Goal: Obtain resource: Download file/media

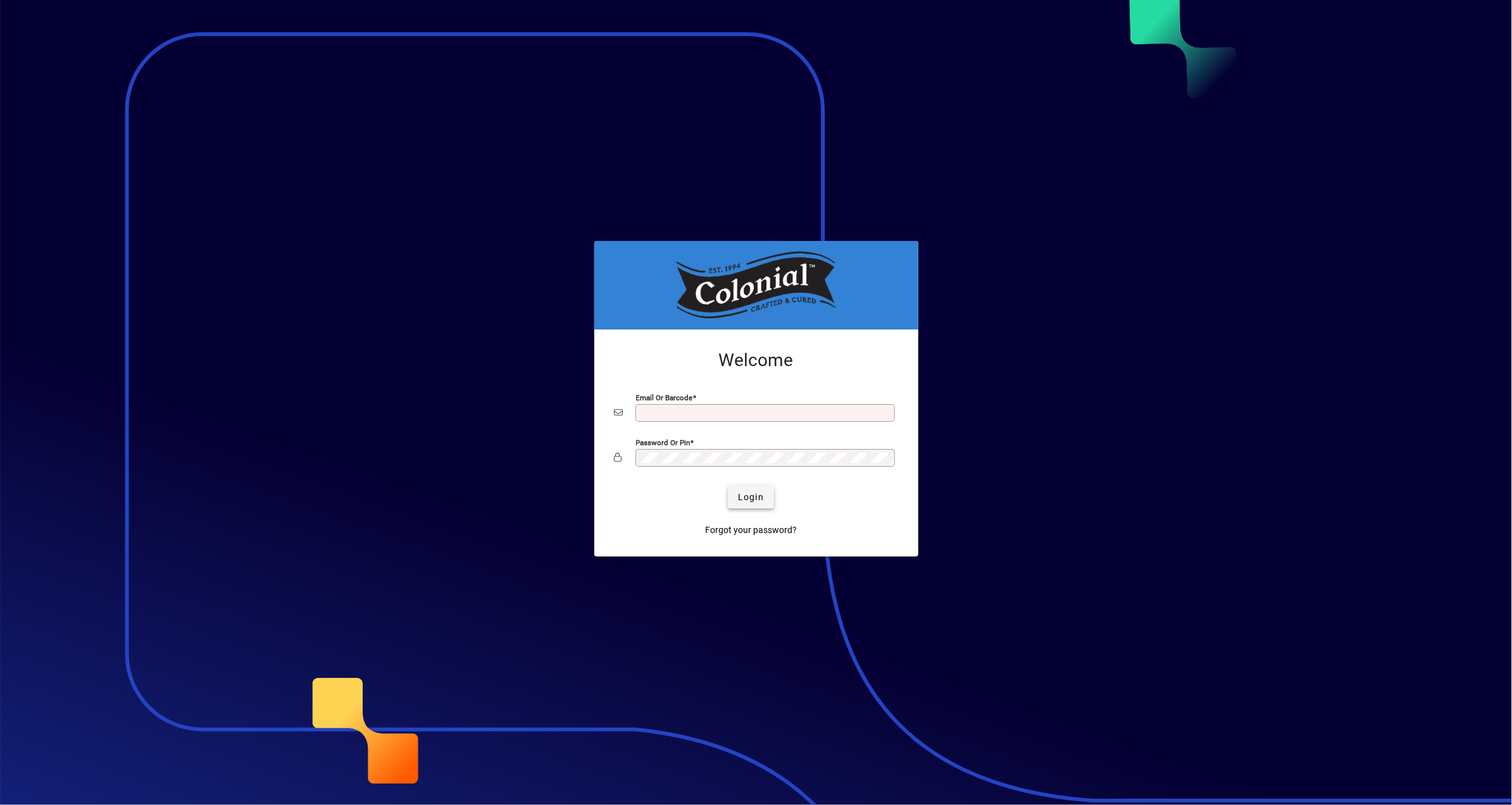
type input "**********"
click at [751, 498] on span "Login" at bounding box center [751, 497] width 26 height 13
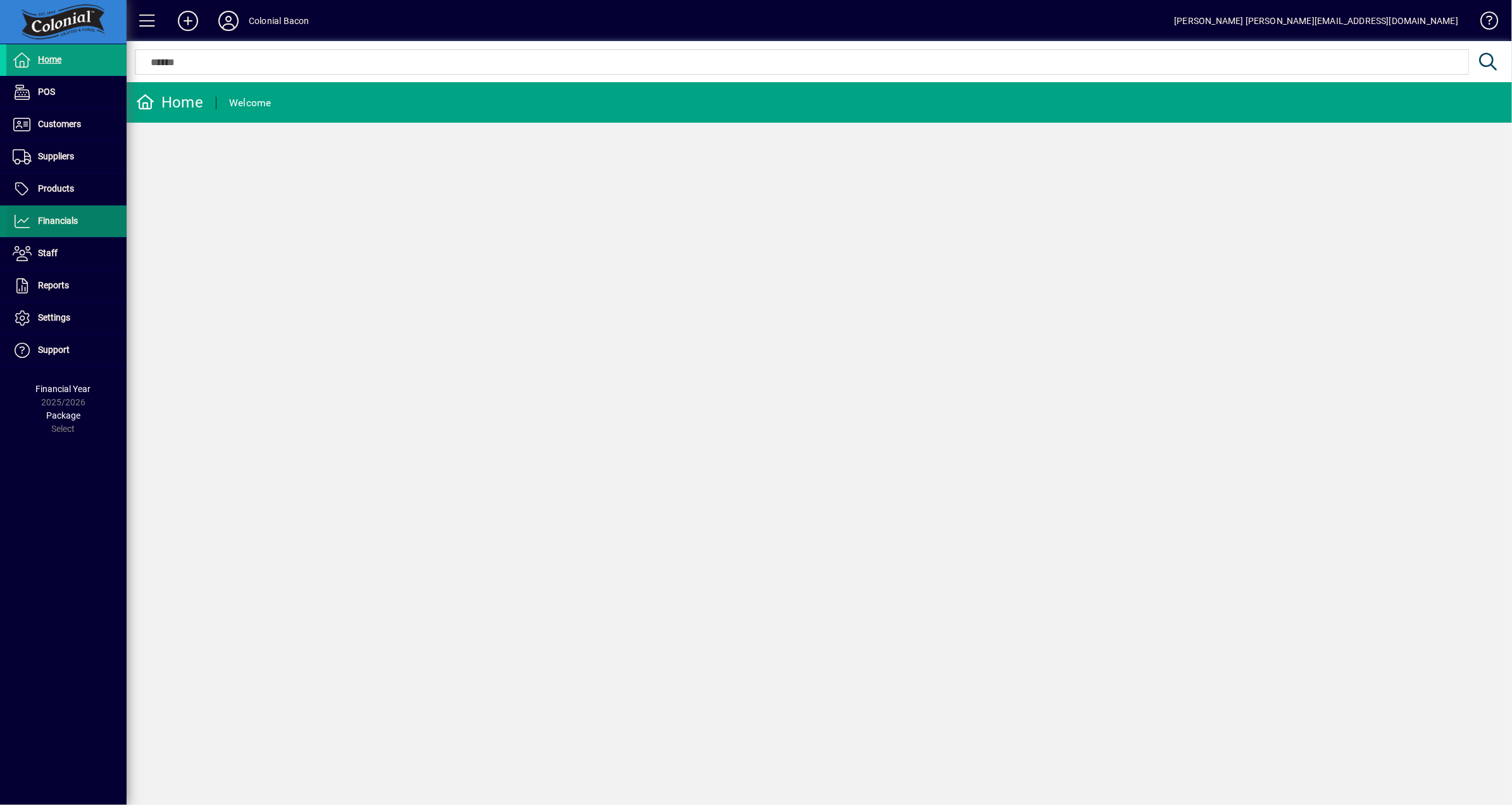
click at [52, 225] on span "Financials" at bounding box center [41, 222] width 72 height 16
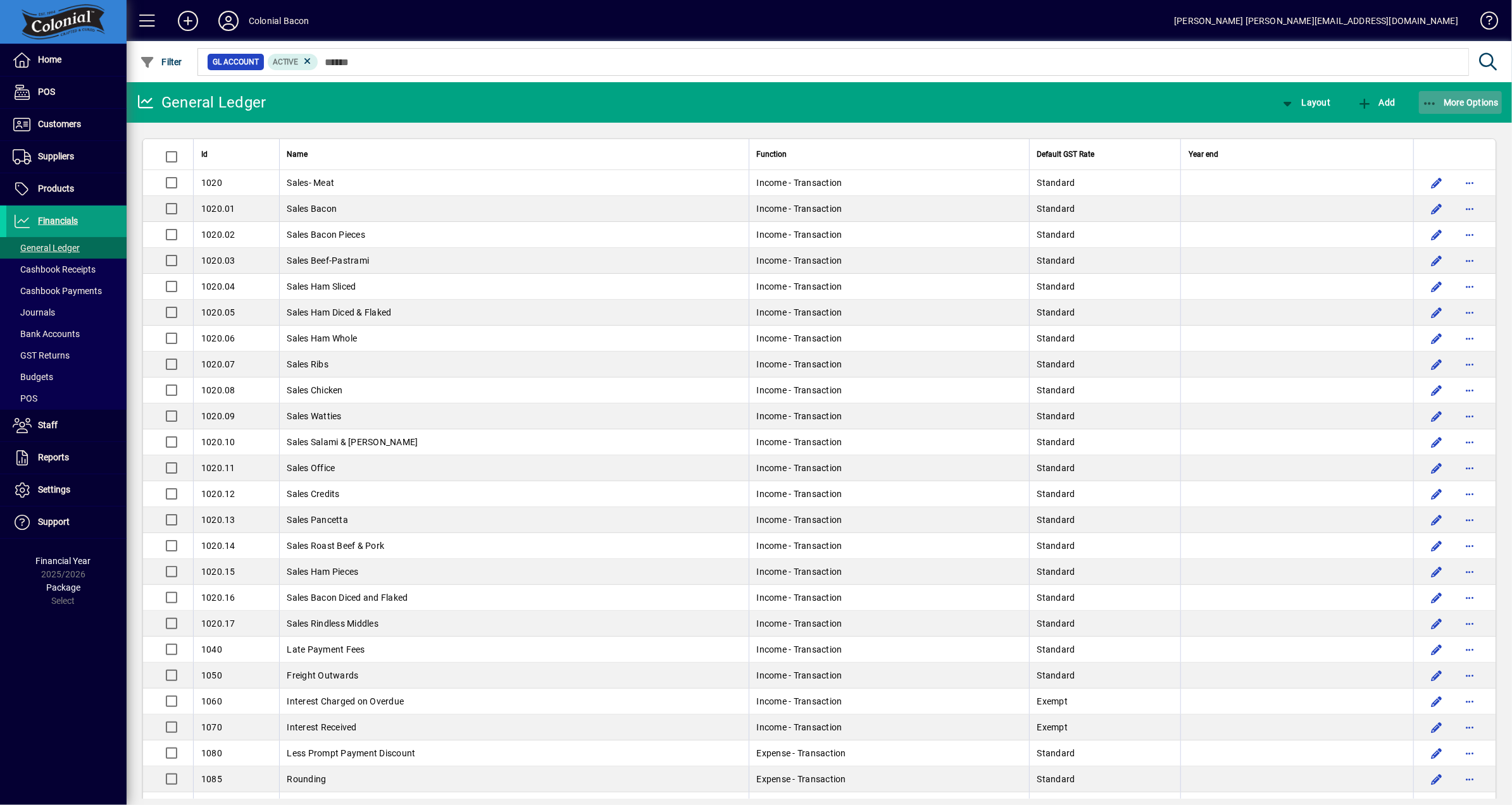
click at [1471, 103] on span "More Options" at bounding box center [1460, 103] width 77 height 10
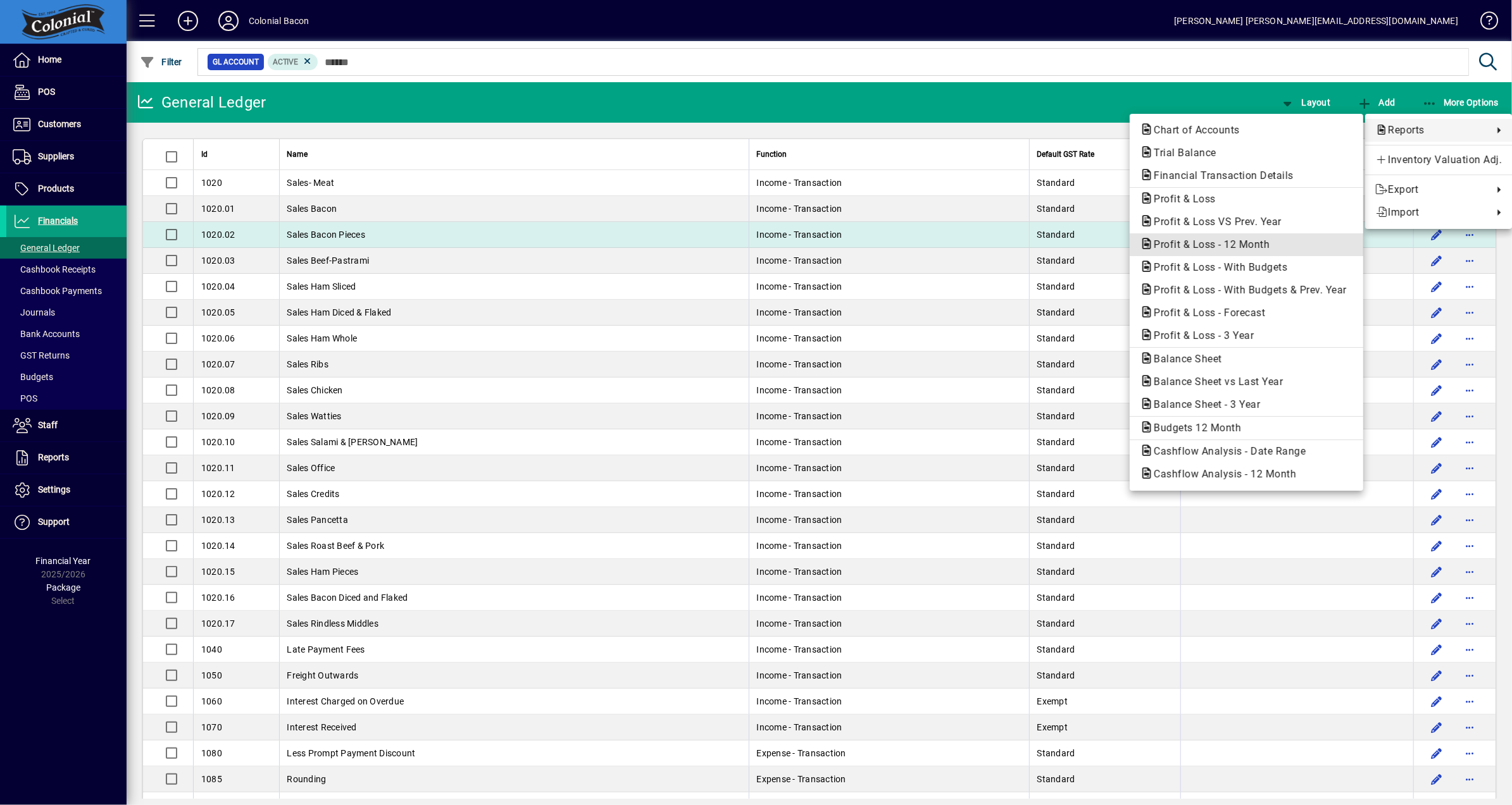
click at [1222, 241] on span "Profit & Loss - 12 Month" at bounding box center [1207, 244] width 136 height 12
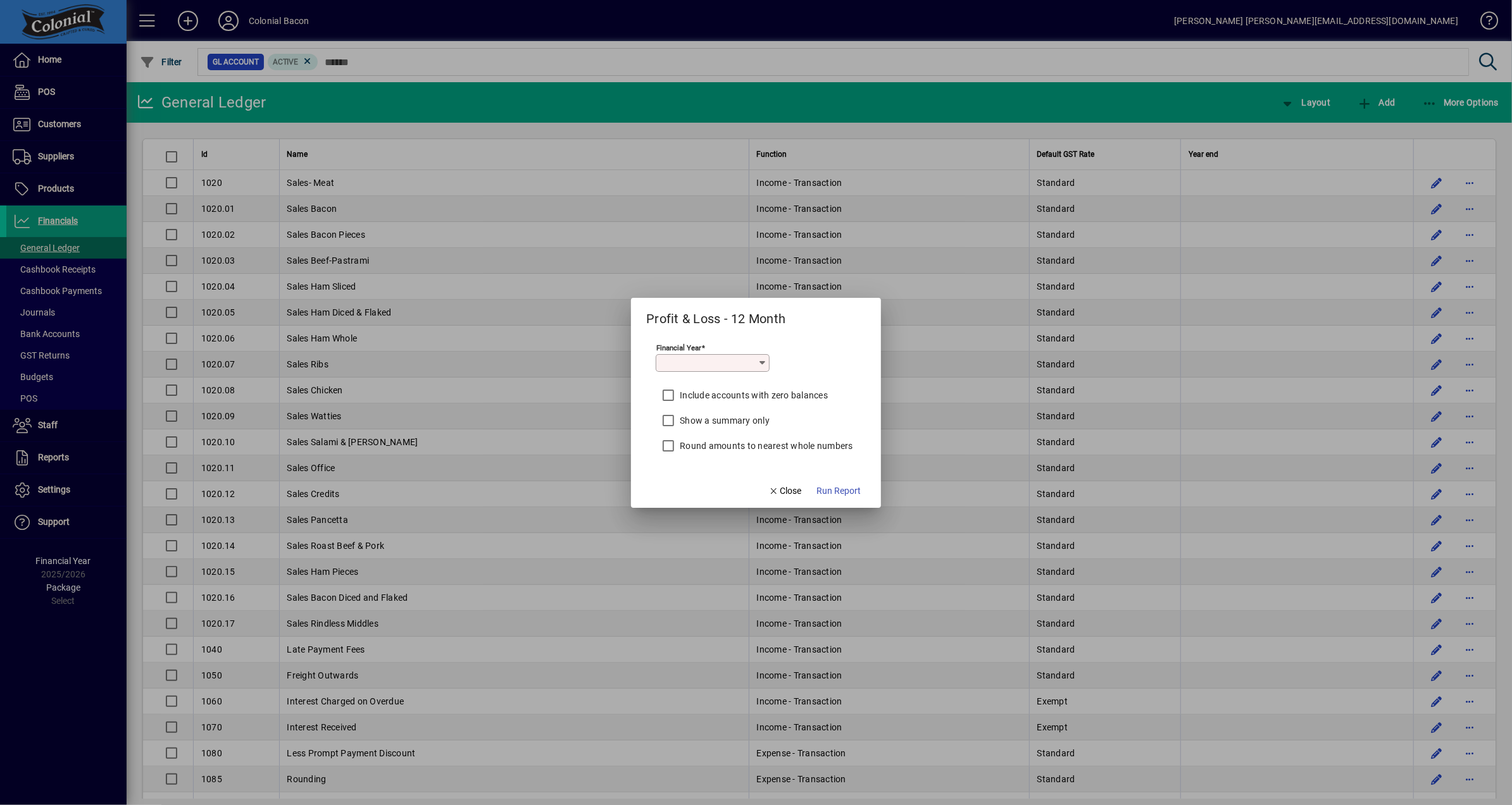
type input "*********"
click at [840, 487] on span "Run Report" at bounding box center [838, 491] width 44 height 13
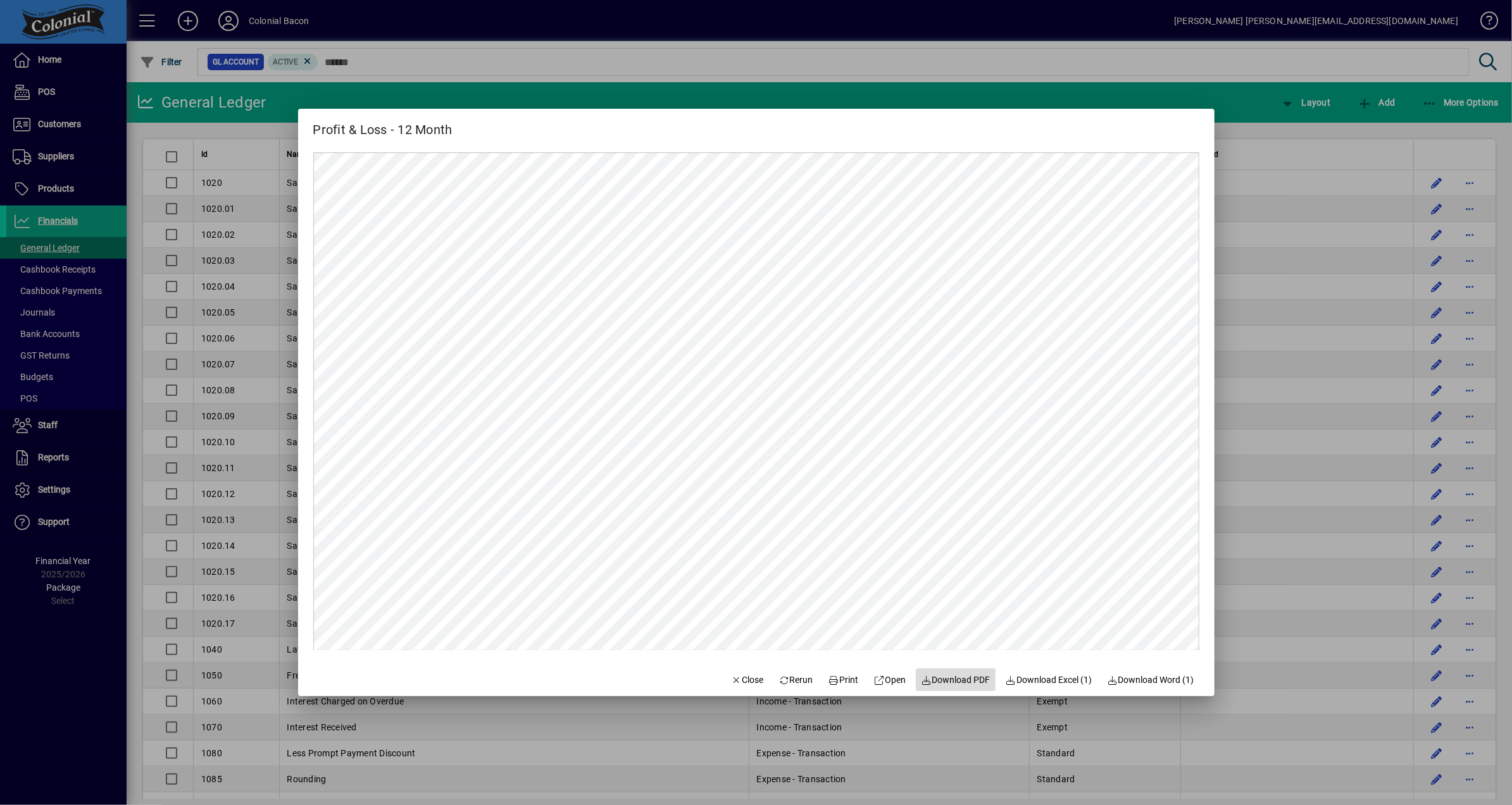
click at [964, 682] on span "Download PDF" at bounding box center [956, 680] width 70 height 13
click at [740, 677] on span "Close" at bounding box center [747, 680] width 33 height 13
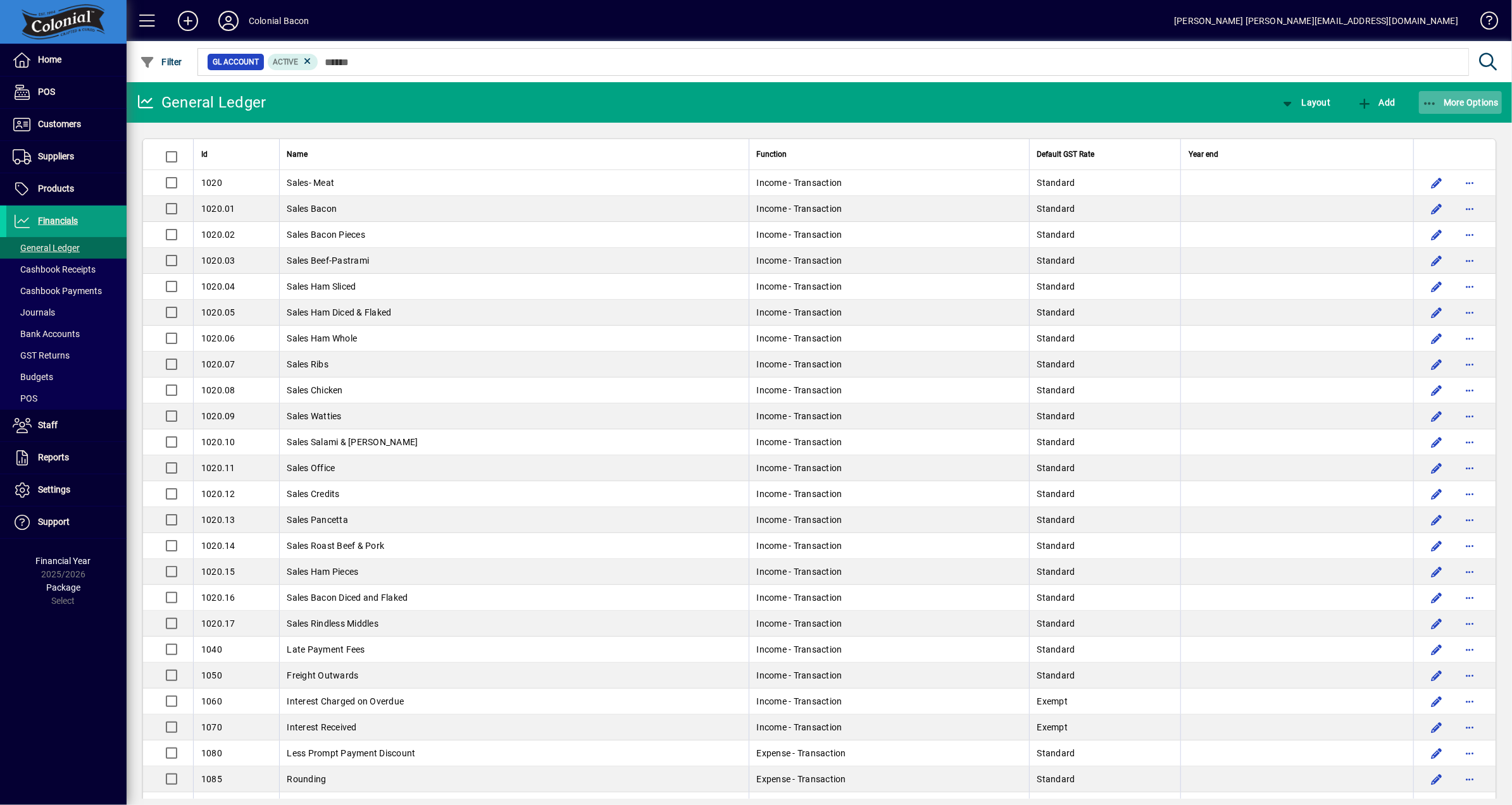
click at [1452, 100] on span "More Options" at bounding box center [1460, 103] width 77 height 10
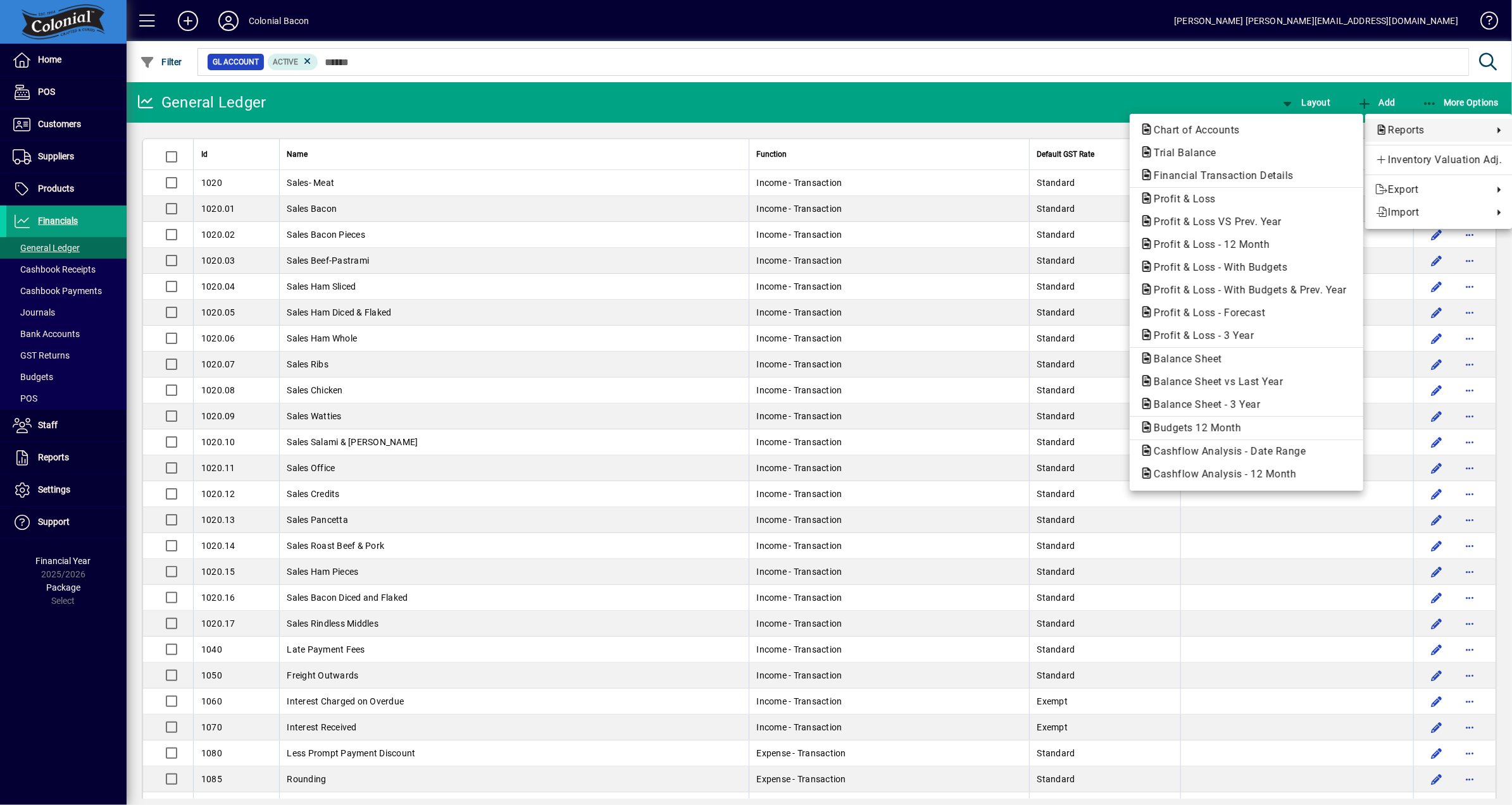
click at [860, 100] on div at bounding box center [756, 402] width 1512 height 805
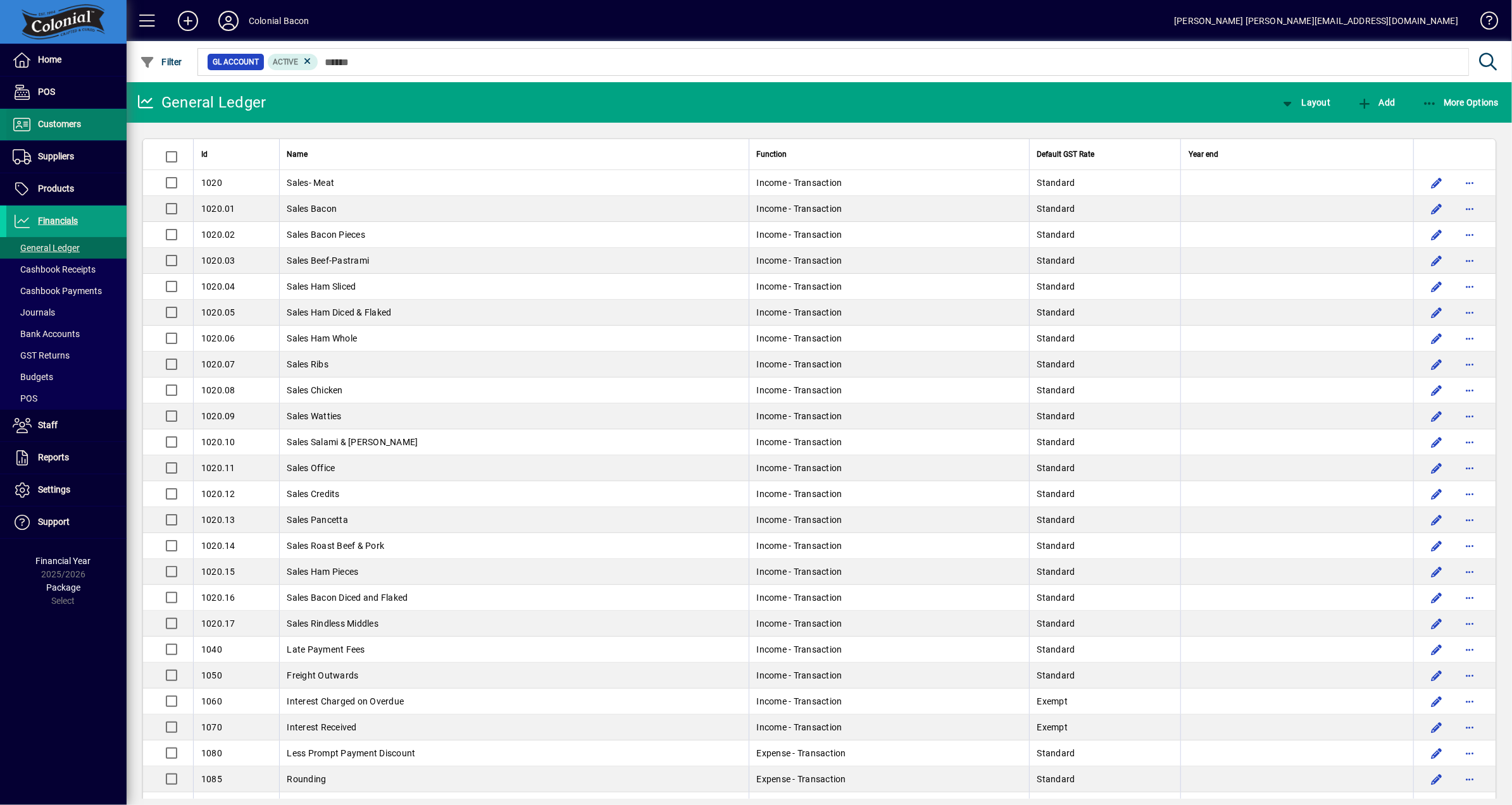
drag, startPoint x: 54, startPoint y: 126, endPoint x: 63, endPoint y: 126, distance: 9.0
click at [54, 126] on span "Customers" at bounding box center [60, 124] width 43 height 10
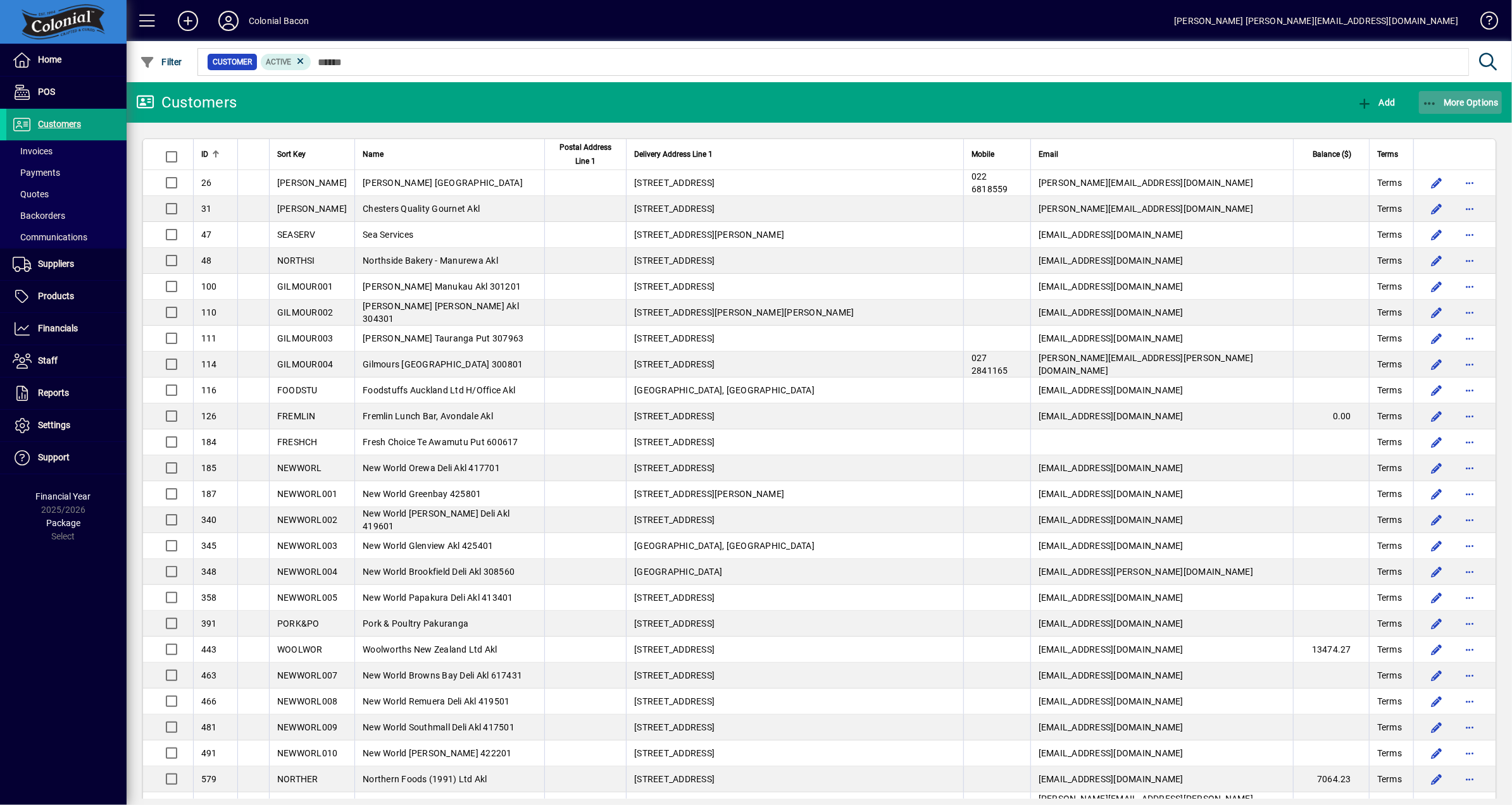
click at [1482, 103] on span "More Options" at bounding box center [1460, 103] width 77 height 10
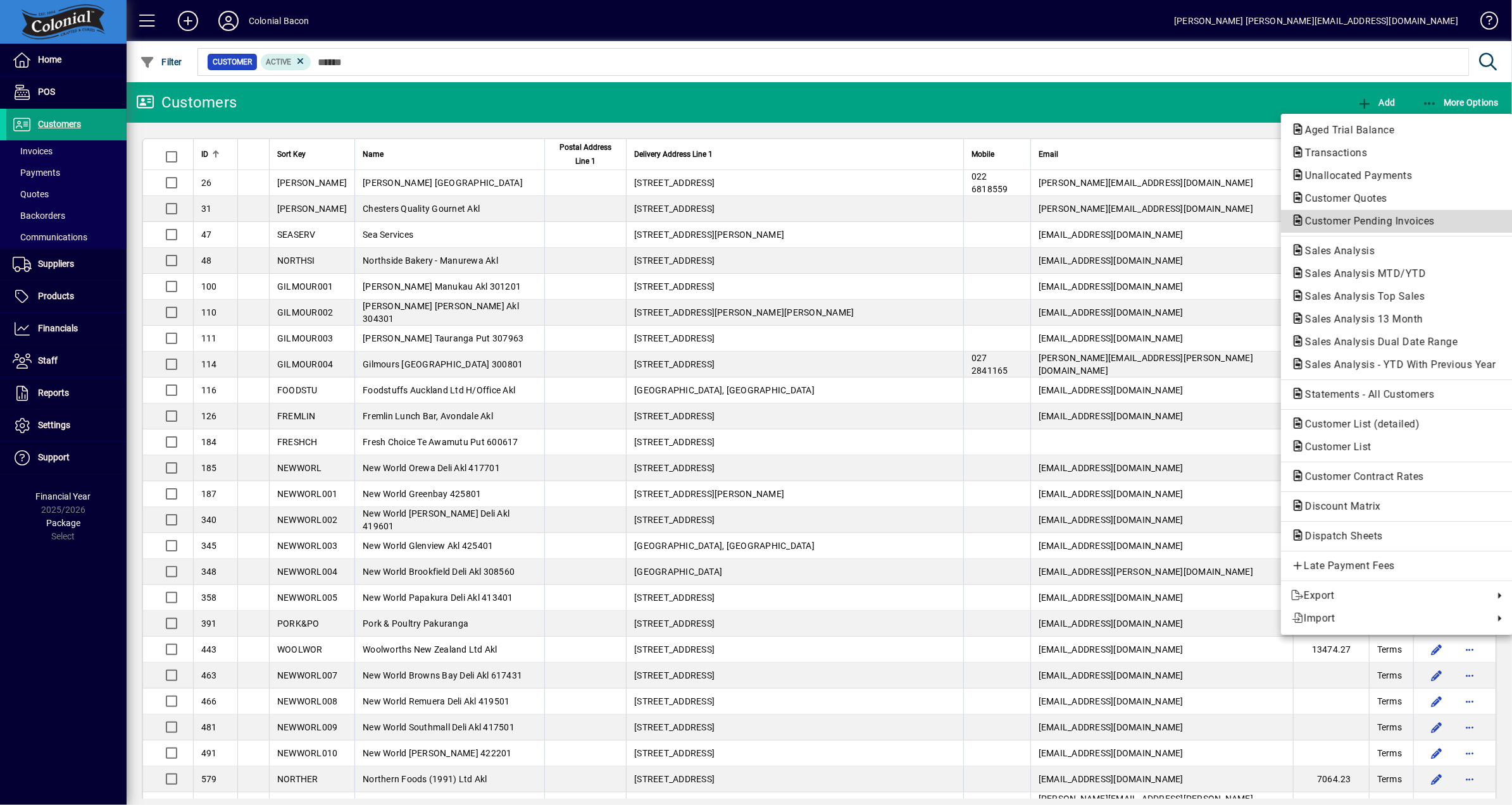
click at [1382, 224] on span "Customer Pending Invoices" at bounding box center [1366, 221] width 150 height 12
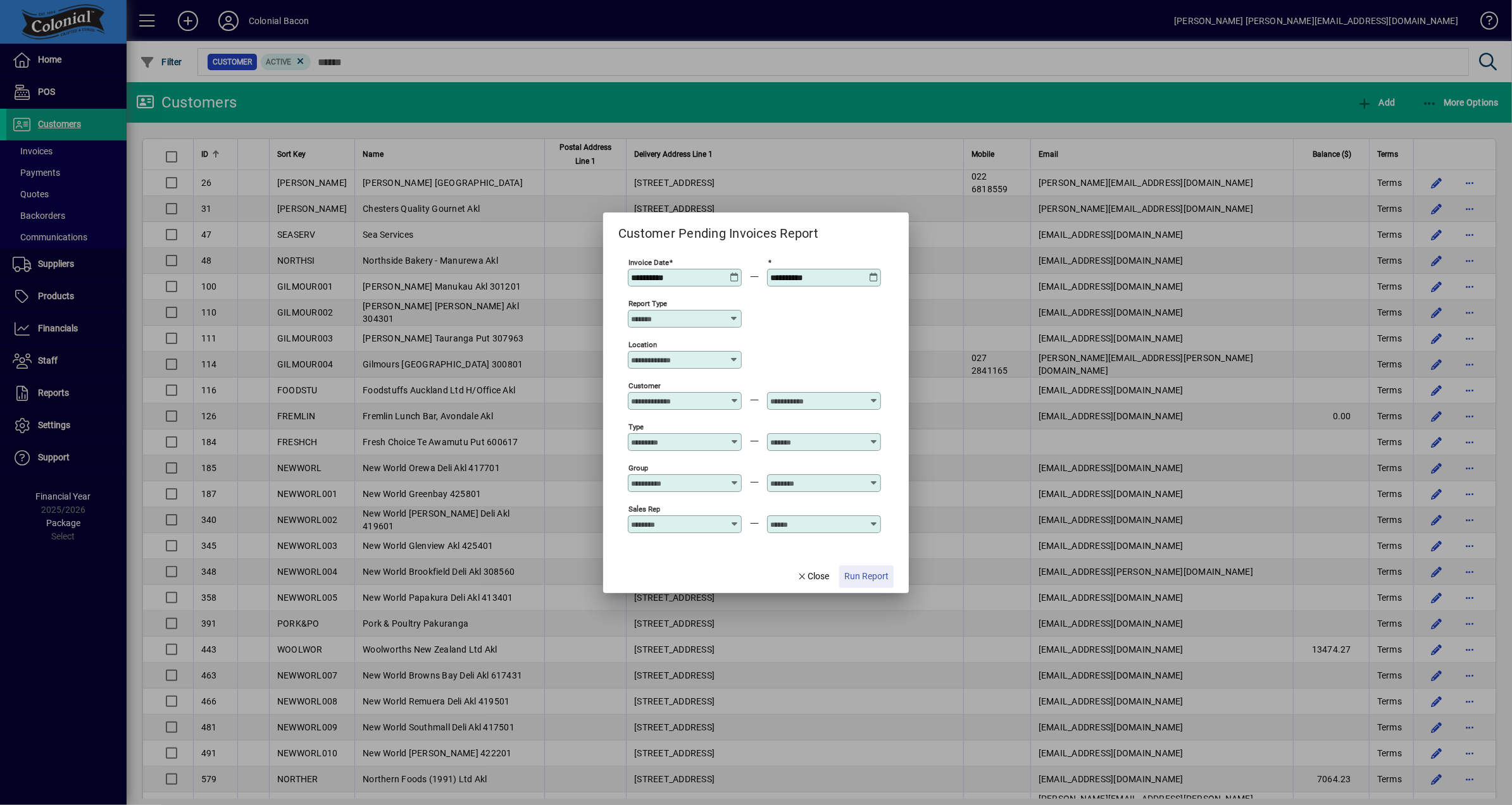
click at [863, 573] on span "Run Report" at bounding box center [866, 576] width 44 height 13
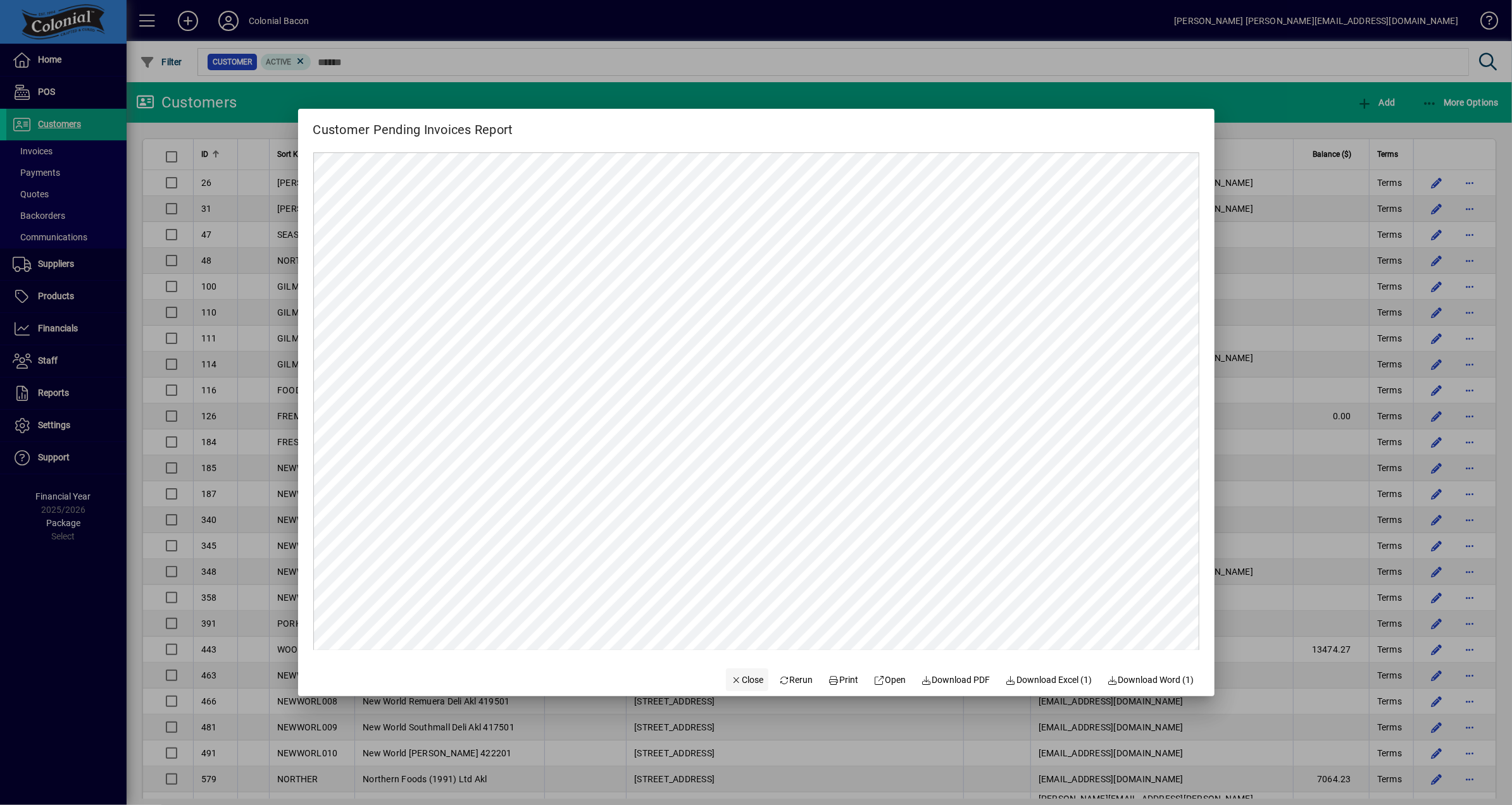
click at [740, 680] on span "Close" at bounding box center [747, 680] width 33 height 13
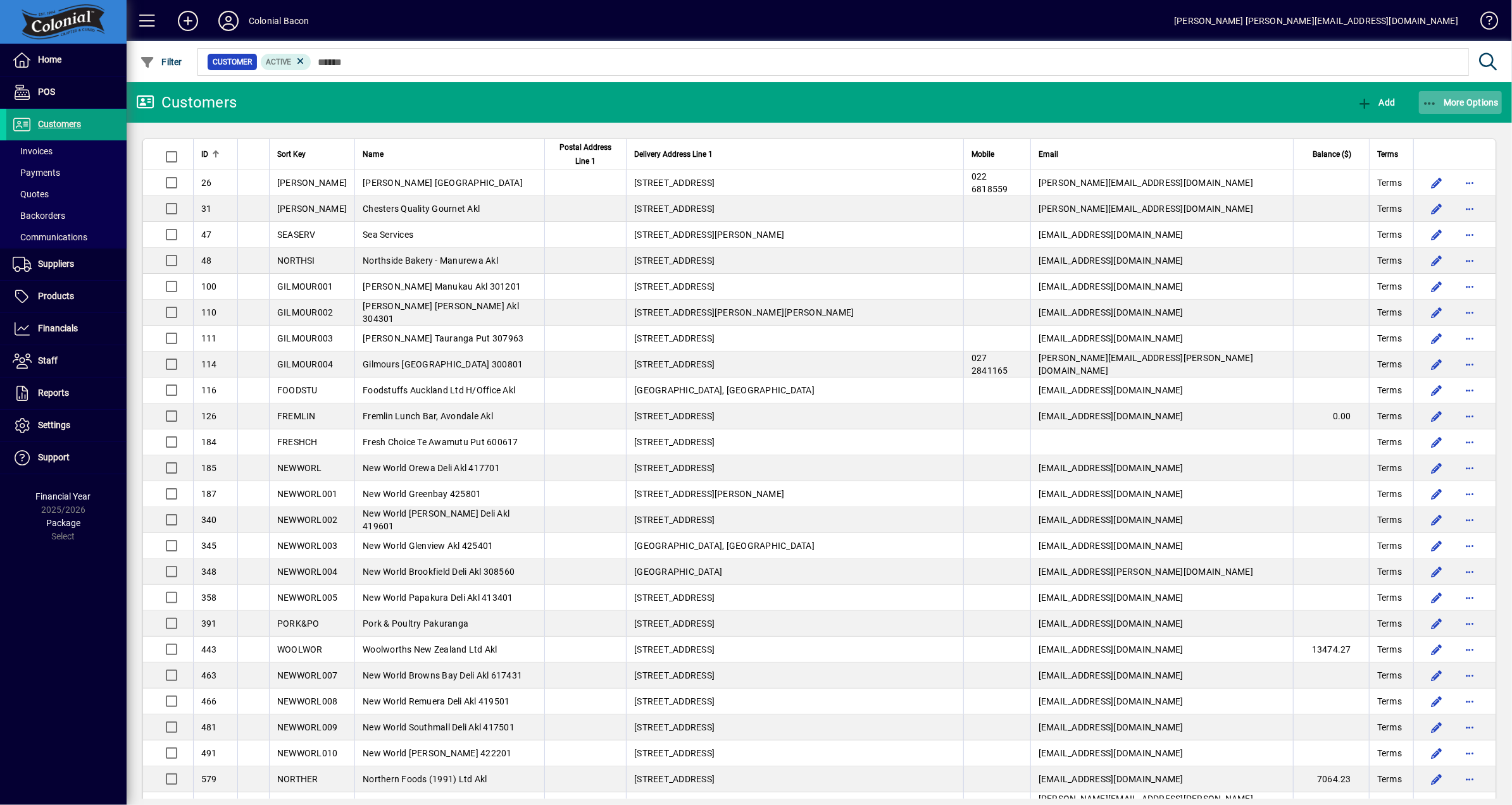
click at [1472, 103] on span "More Options" at bounding box center [1460, 103] width 77 height 10
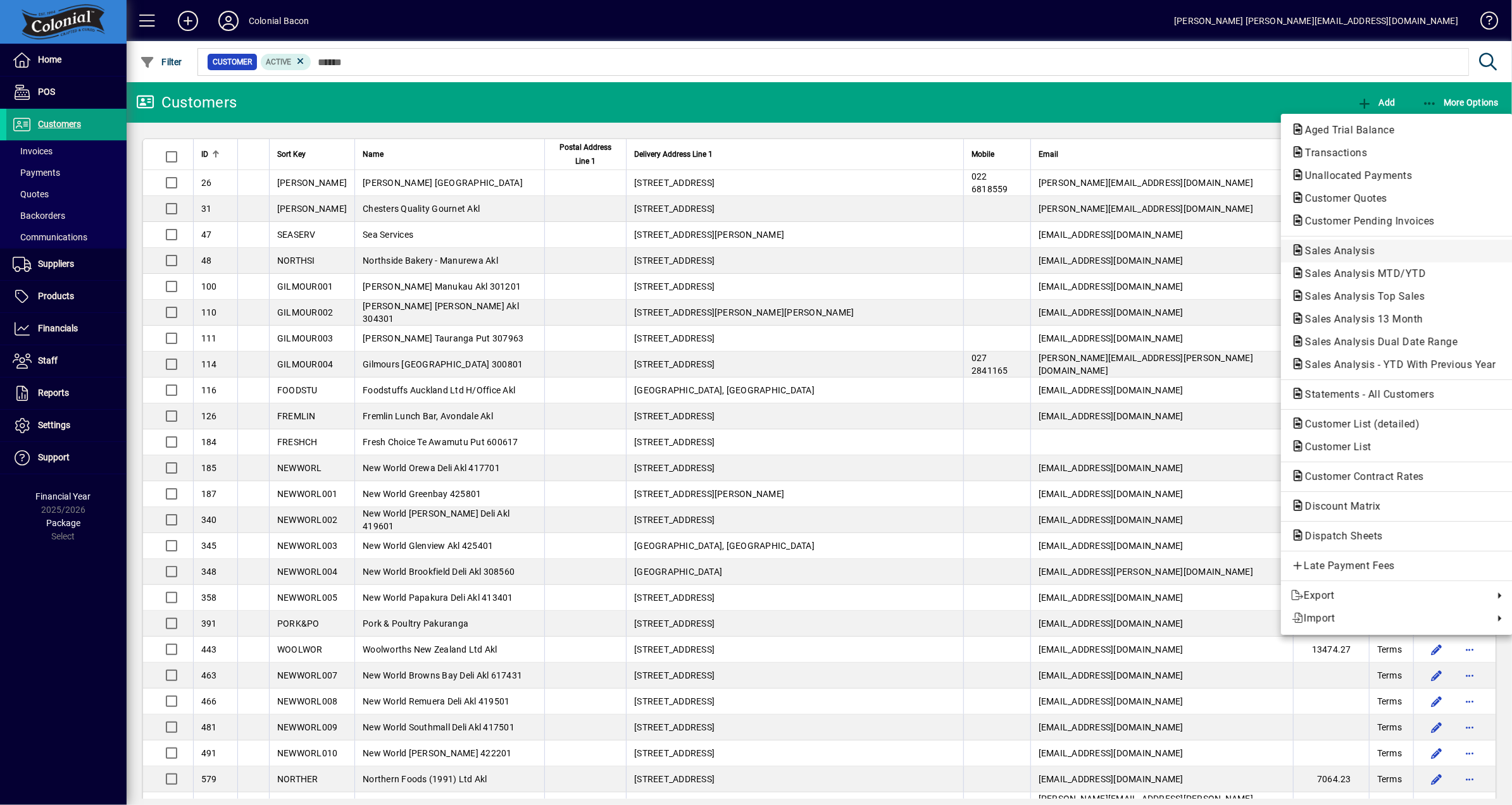
click at [1365, 257] on span "Sales Analysis" at bounding box center [1396, 251] width 212 height 16
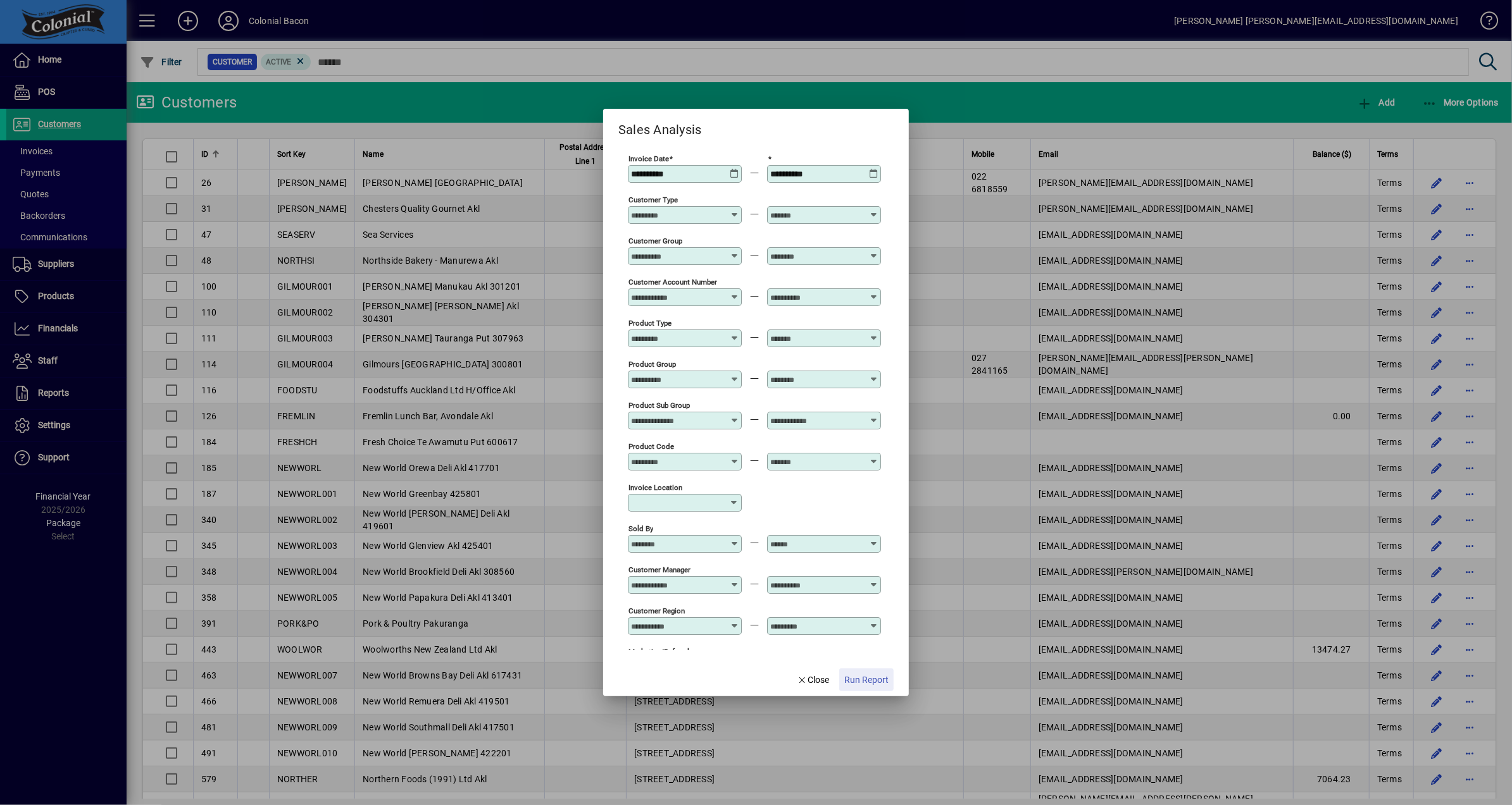
click at [861, 678] on span "Run Report" at bounding box center [866, 680] width 44 height 13
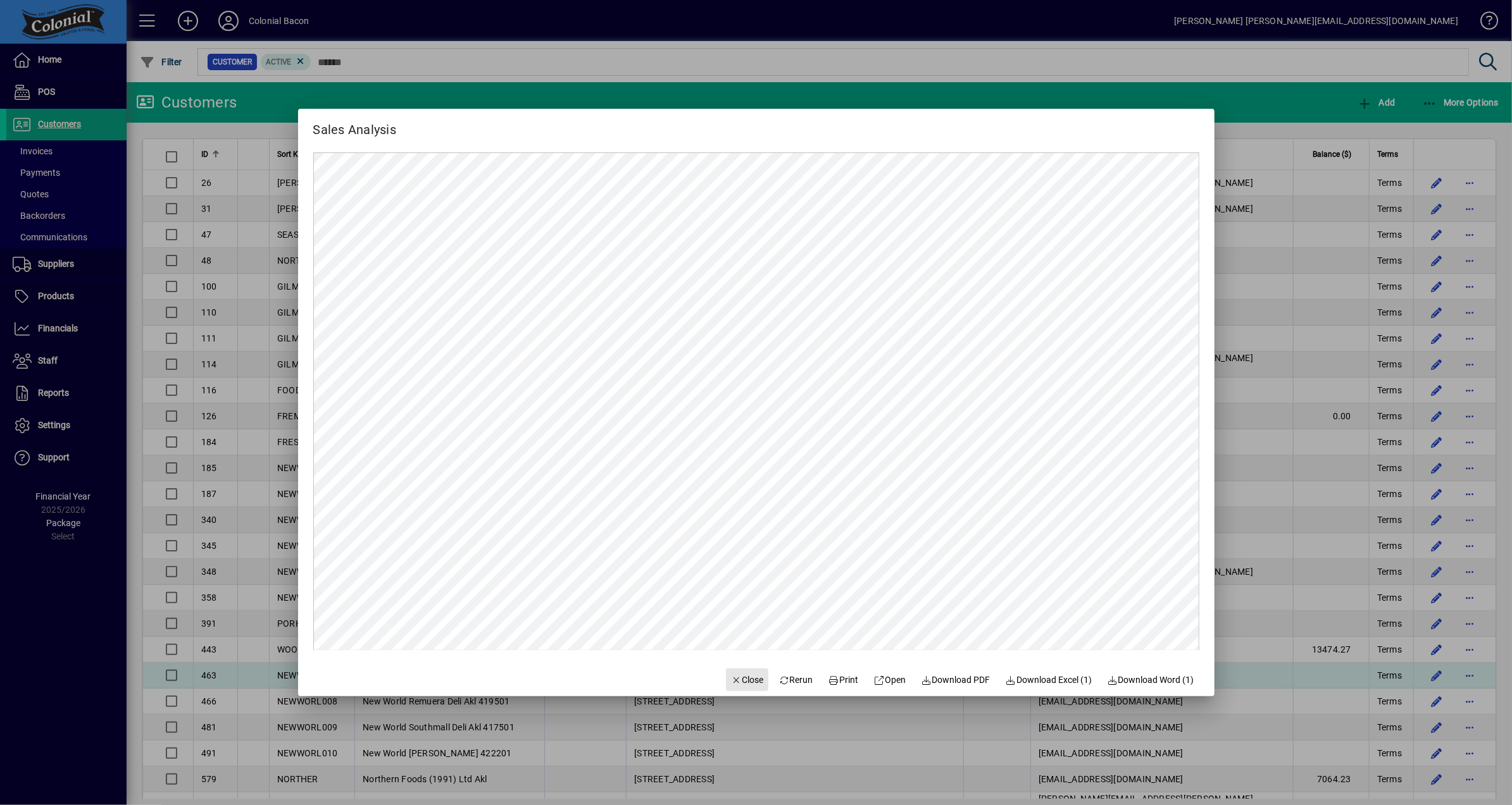
drag, startPoint x: 744, startPoint y: 676, endPoint x: 752, endPoint y: 670, distance: 10.0
click at [744, 676] on span "Close" at bounding box center [747, 680] width 33 height 13
